Goal: Task Accomplishment & Management: Manage account settings

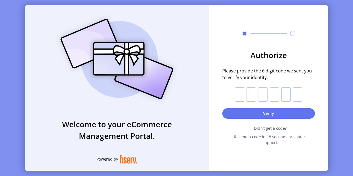
click at [237, 96] on input "text" at bounding box center [239, 94] width 9 height 14
paste input "*"
type input "*"
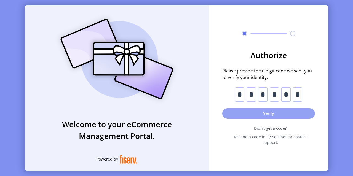
click at [234, 114] on button "Verify" at bounding box center [268, 113] width 93 height 10
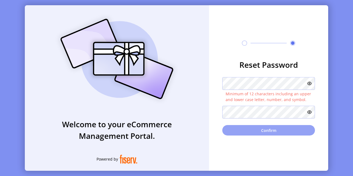
click at [252, 127] on button "Confirm" at bounding box center [268, 130] width 93 height 10
click at [250, 131] on button "Confirm" at bounding box center [268, 130] width 93 height 10
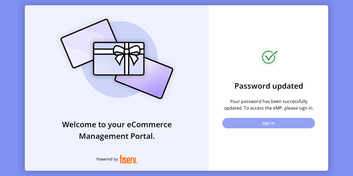
click at [253, 127] on button "Sign In" at bounding box center [268, 123] width 93 height 10
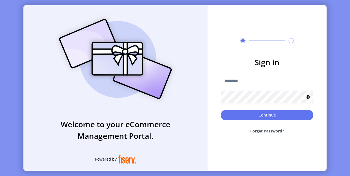
click at [233, 86] on input "text" at bounding box center [267, 81] width 93 height 13
click at [221, 110] on button "Continue" at bounding box center [267, 115] width 93 height 10
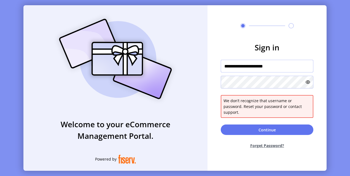
click at [240, 72] on input "**********" at bounding box center [267, 66] width 93 height 13
paste input "********"
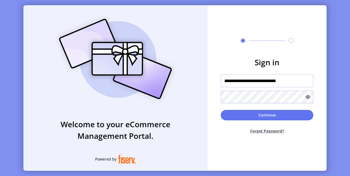
click at [257, 80] on input "**********" at bounding box center [267, 81] width 93 height 13
paste input "text"
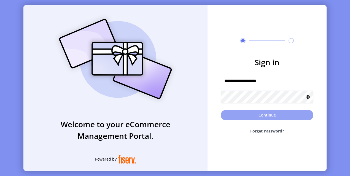
type input "**********"
click at [236, 119] on button "Continue" at bounding box center [267, 115] width 93 height 10
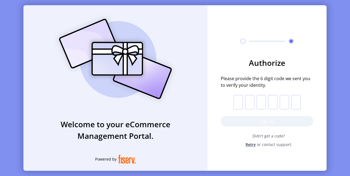
click at [239, 102] on input "text" at bounding box center [237, 102] width 9 height 14
paste input "*"
type input "*"
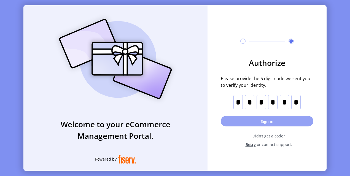
click at [241, 120] on button "Sign in" at bounding box center [267, 121] width 93 height 10
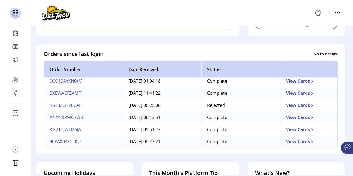
scroll to position [140, 0]
click at [294, 106] on td "View Cards" at bounding box center [308, 105] width 57 height 12
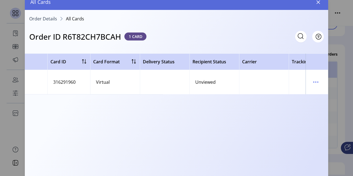
scroll to position [0, 198]
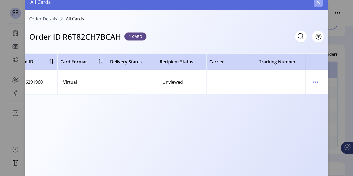
click at [319, 2] on icon "button" at bounding box center [318, 2] width 4 height 4
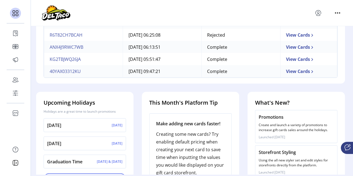
scroll to position [228, 0]
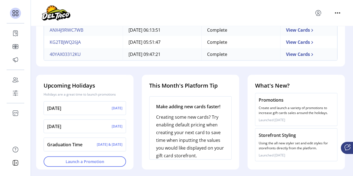
click at [263, 101] on p "Promotions" at bounding box center [295, 99] width 75 height 7
click at [91, 163] on span "Launch a Promotion" at bounding box center [85, 162] width 68 height 6
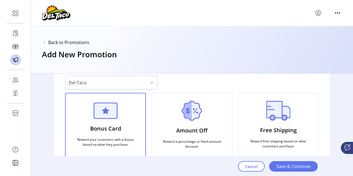
scroll to position [45, 0]
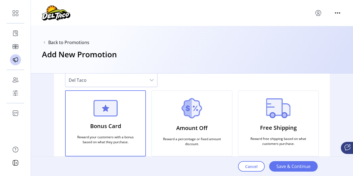
click at [151, 80] on icon "dropdown trigger" at bounding box center [151, 80] width 4 height 4
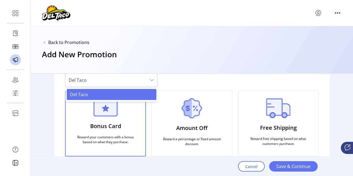
click at [151, 80] on icon "dropdown trigger" at bounding box center [151, 80] width 4 height 4
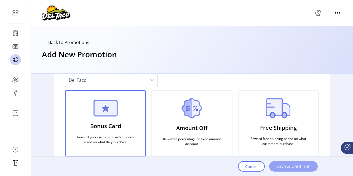
click at [287, 167] on span "Save & Continue" at bounding box center [293, 166] width 34 height 7
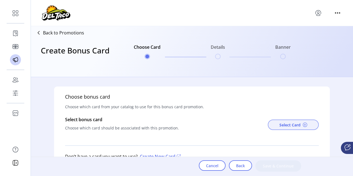
click at [285, 122] on span "Select Card" at bounding box center [289, 125] width 21 height 6
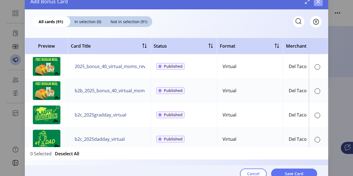
click at [318, 1] on icon "button" at bounding box center [318, 2] width 4 height 4
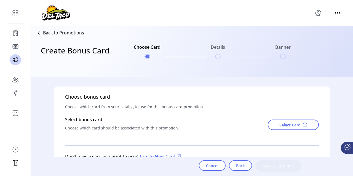
click at [199, 131] on div "Select bonus card Choose which card should be associated with this promotion. S…" at bounding box center [191, 124] width 253 height 17
click at [216, 166] on span "Cancel" at bounding box center [212, 166] width 12 height 6
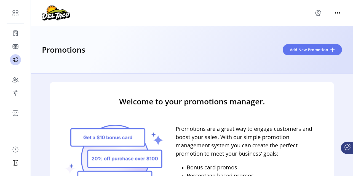
scroll to position [56, 0]
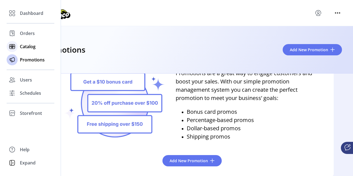
click at [20, 49] on span "Catalog" at bounding box center [28, 46] width 16 height 7
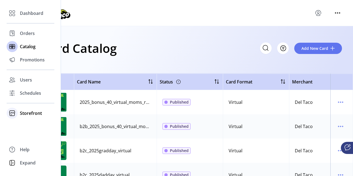
click at [31, 115] on span "Storefront" at bounding box center [31, 113] width 22 height 7
click at [29, 125] on span "Configuration" at bounding box center [34, 124] width 29 height 7
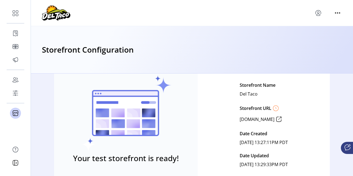
click at [185, 59] on div "Storefront Configuration" at bounding box center [192, 49] width 322 height 47
click at [283, 119] on icon at bounding box center [278, 119] width 9 height 9
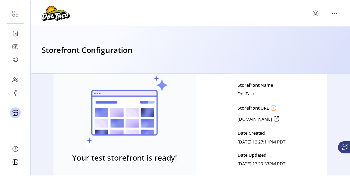
scroll to position [44, 0]
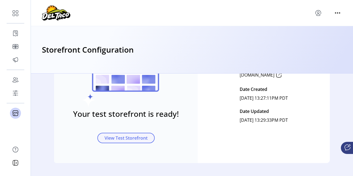
click at [109, 140] on span "View Test Storefront" at bounding box center [125, 138] width 43 height 7
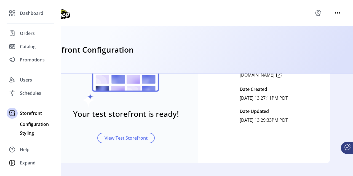
click at [25, 131] on span "Styling" at bounding box center [27, 133] width 14 height 7
